Goal: Transaction & Acquisition: Purchase product/service

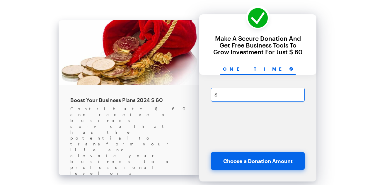
scroll to position [28, 0]
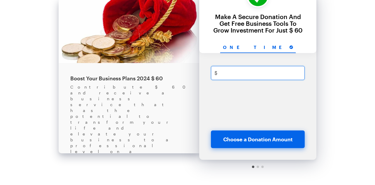
click at [235, 69] on input "text" at bounding box center [264, 73] width 88 height 14
type input "3"
checkbox input "true"
type input "33"
checkbox input "true"
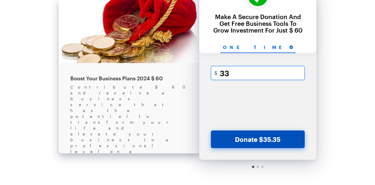
type input "33"
click at [241, 137] on button "Donate $35.35" at bounding box center [258, 139] width 94 height 18
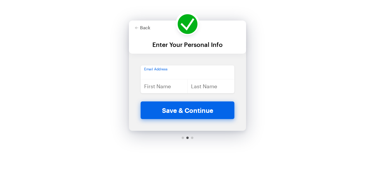
click at [206, 69] on input "email" at bounding box center [188, 72] width 94 height 14
type input "[EMAIL_ADDRESS][DOMAIN_NAME]"
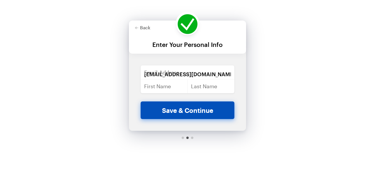
click at [178, 114] on button "Save & Continue" at bounding box center [188, 110] width 94 height 18
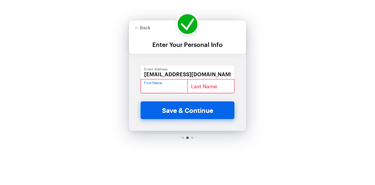
click at [161, 89] on input "text" at bounding box center [164, 86] width 47 height 14
type input "dwd"
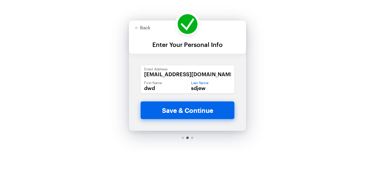
type input "sdjew"
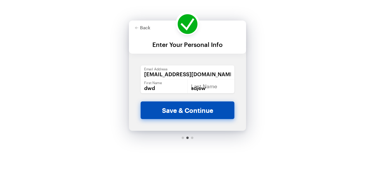
click at [178, 106] on button "Save & Continue" at bounding box center [188, 110] width 94 height 18
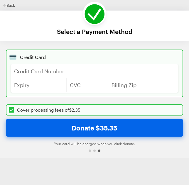
click at [8, 7] on button "Back" at bounding box center [9, 5] width 12 height 6
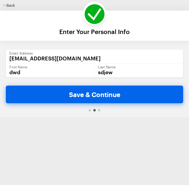
click at [10, 6] on button "Back" at bounding box center [9, 5] width 12 height 6
checkbox input "true"
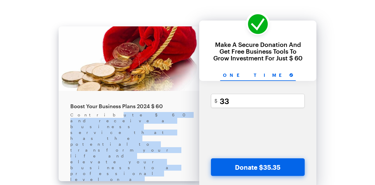
drag, startPoint x: 84, startPoint y: 115, endPoint x: 151, endPoint y: 127, distance: 68.3
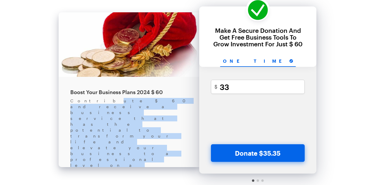
scroll to position [28, 0]
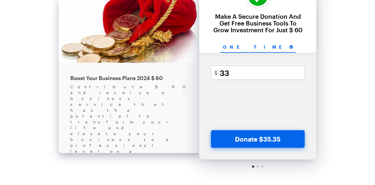
click at [257, 167] on div at bounding box center [258, 166] width 2 height 2
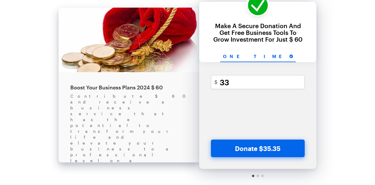
scroll to position [0, 0]
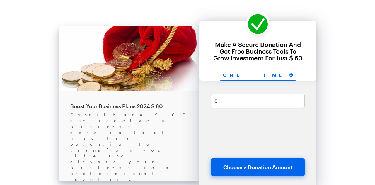
scroll to position [28, 0]
